Goal: Task Accomplishment & Management: Manage account settings

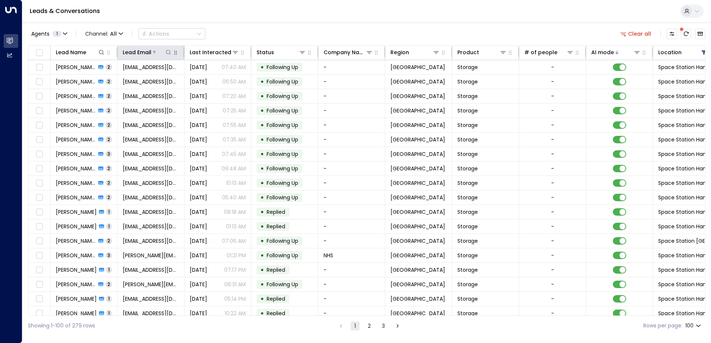
click at [168, 53] on icon at bounding box center [168, 52] width 6 height 6
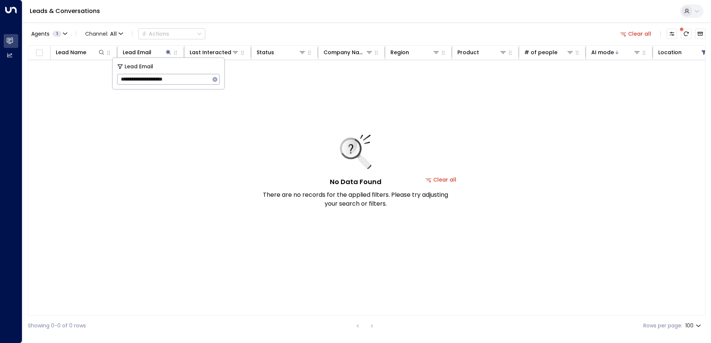
type input "**********"
click at [216, 81] on icon "button" at bounding box center [215, 79] width 5 height 5
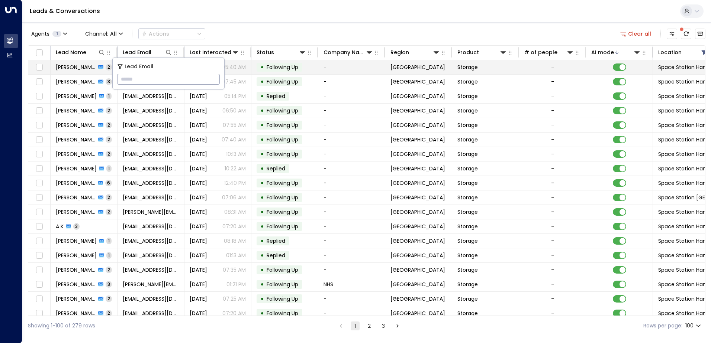
click at [69, 68] on span "[PERSON_NAME]" at bounding box center [76, 67] width 40 height 7
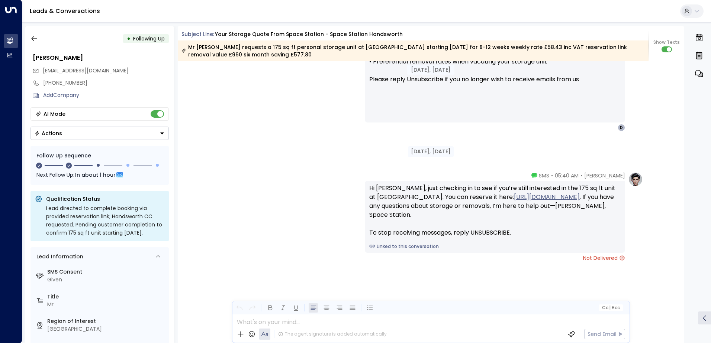
scroll to position [781, 0]
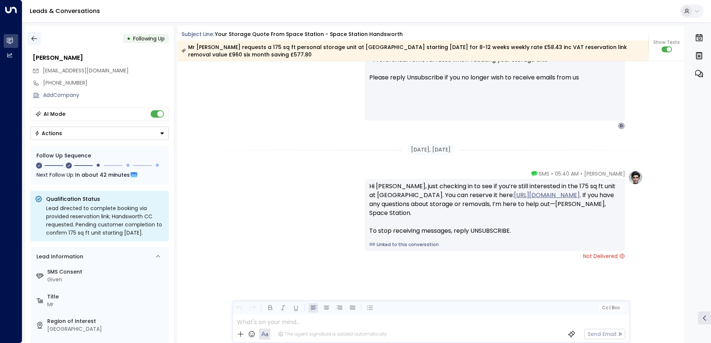
click at [33, 39] on icon "button" at bounding box center [33, 38] width 7 height 7
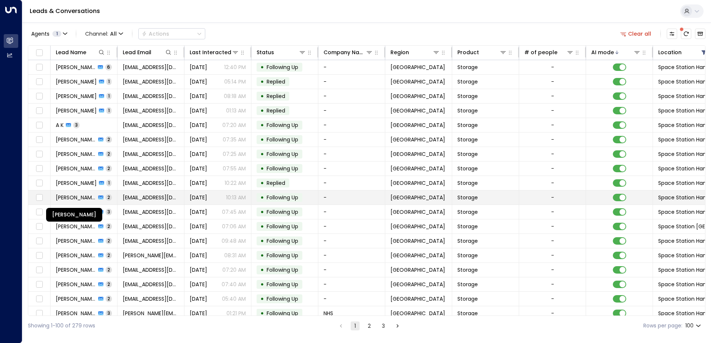
click at [85, 197] on span "[PERSON_NAME]" at bounding box center [76, 197] width 40 height 7
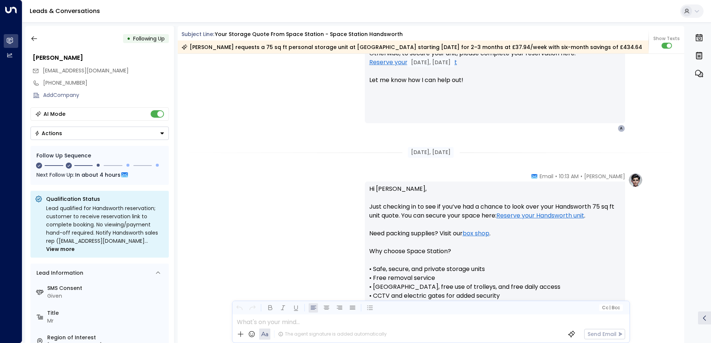
scroll to position [515, 0]
